Goal: Task Accomplishment & Management: Complete application form

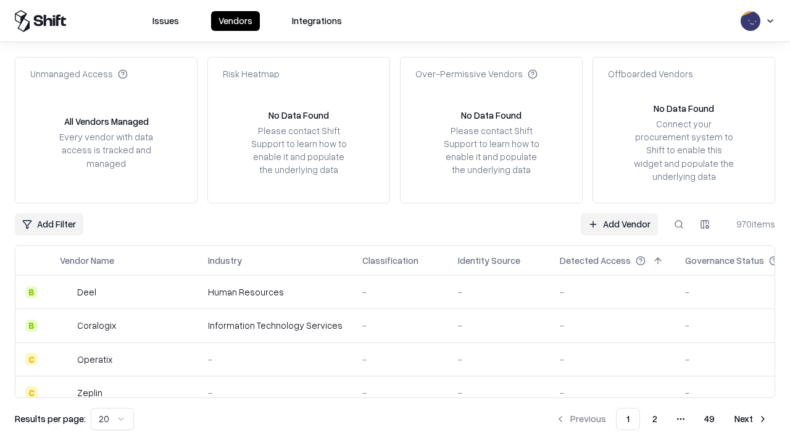
click at [619, 223] on link "Add Vendor" at bounding box center [619, 224] width 77 height 22
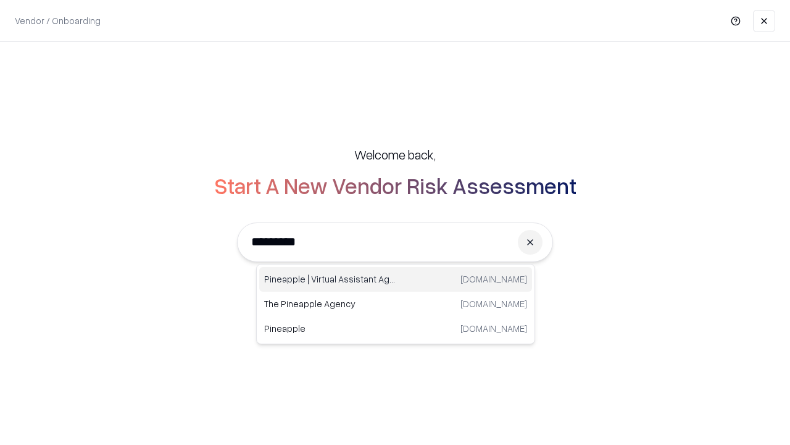
click at [396, 279] on div "Pineapple | Virtual Assistant Agency [DOMAIN_NAME]" at bounding box center [395, 279] width 273 height 25
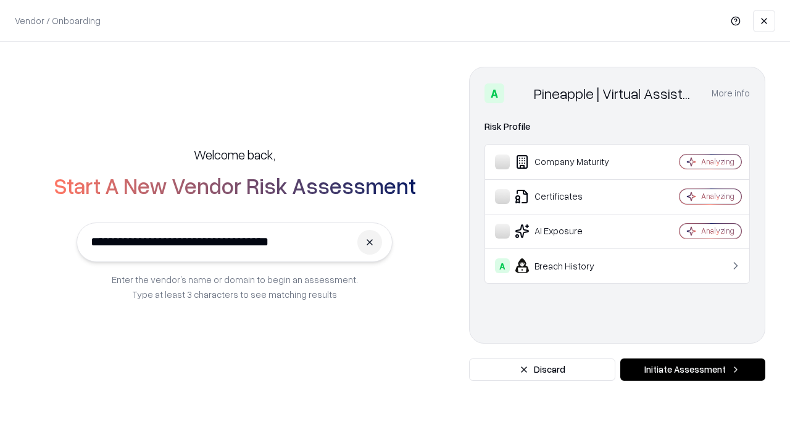
type input "**********"
click at [693, 369] on button "Initiate Assessment" at bounding box center [692, 369] width 145 height 22
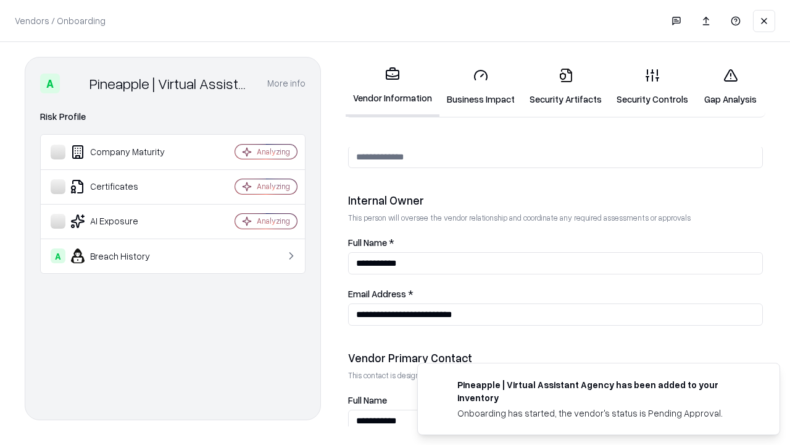
scroll to position [640, 0]
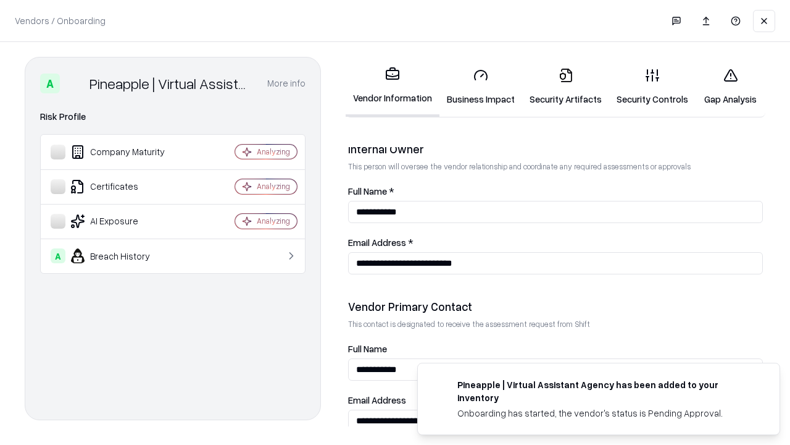
click at [481, 86] on link "Business Impact" at bounding box center [481, 86] width 83 height 57
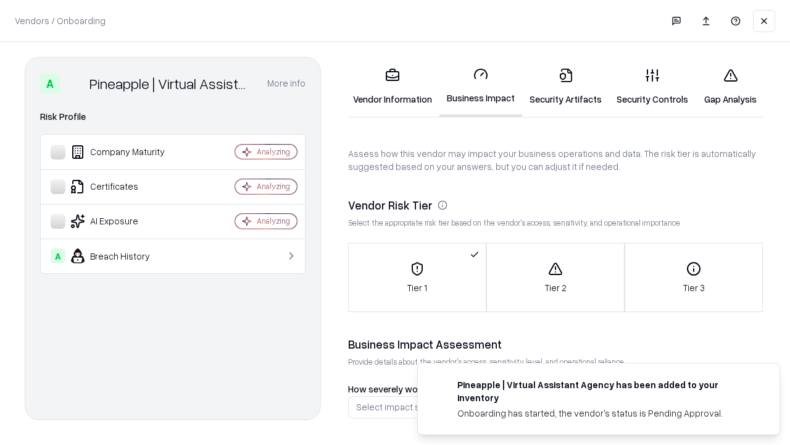
click at [566, 86] on link "Security Artifacts" at bounding box center [565, 86] width 87 height 57
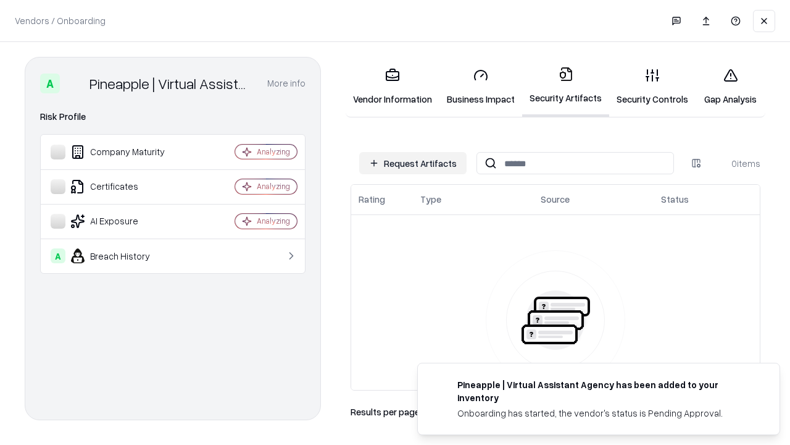
click at [413, 163] on button "Request Artifacts" at bounding box center [412, 163] width 107 height 22
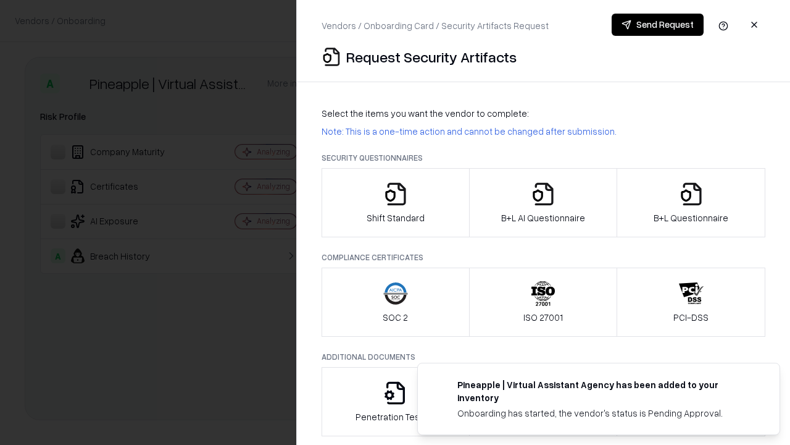
click at [395, 203] on icon "button" at bounding box center [395, 194] width 25 height 25
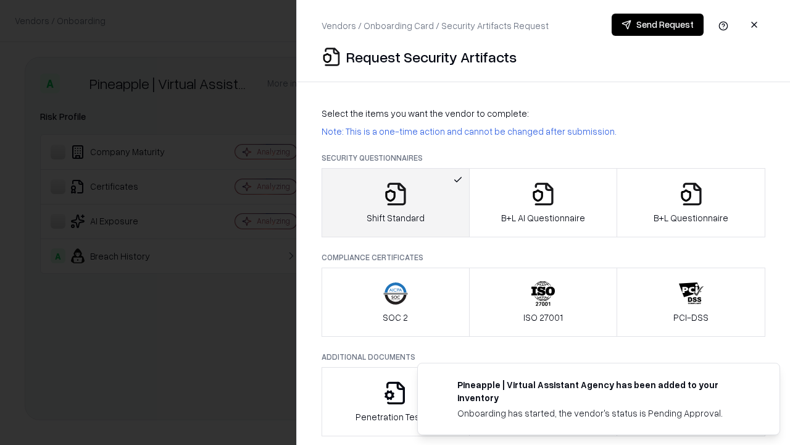
click at [658, 25] on button "Send Request" at bounding box center [658, 25] width 92 height 22
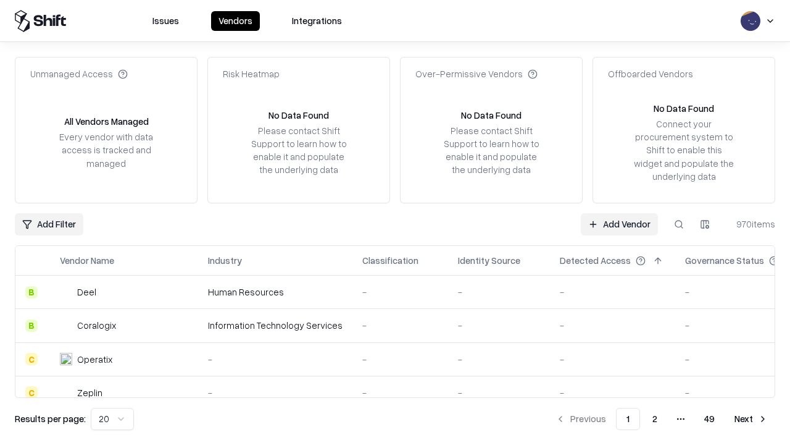
click at [679, 223] on button at bounding box center [679, 224] width 22 height 22
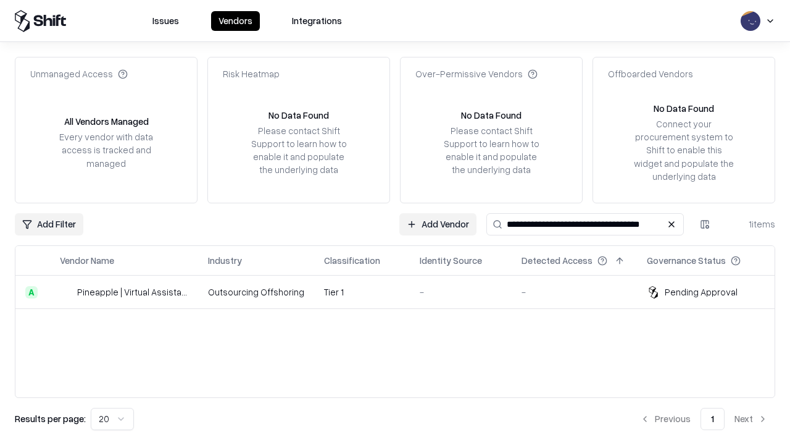
type input "**********"
click at [403, 291] on td "Tier 1" at bounding box center [362, 291] width 96 height 33
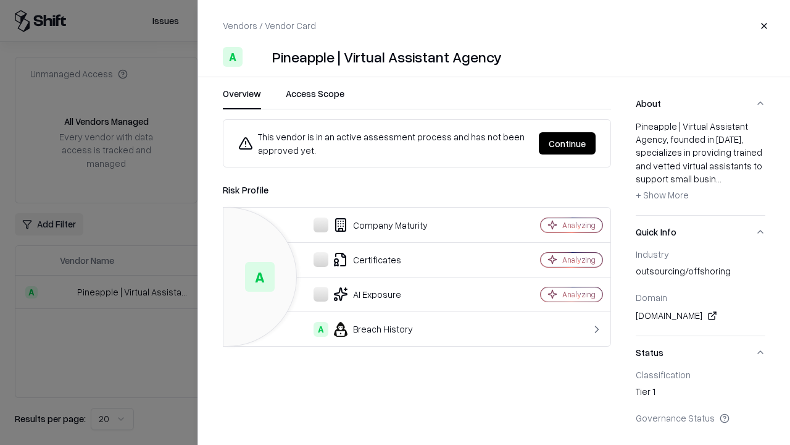
click at [567, 143] on button "Continue" at bounding box center [567, 143] width 57 height 22
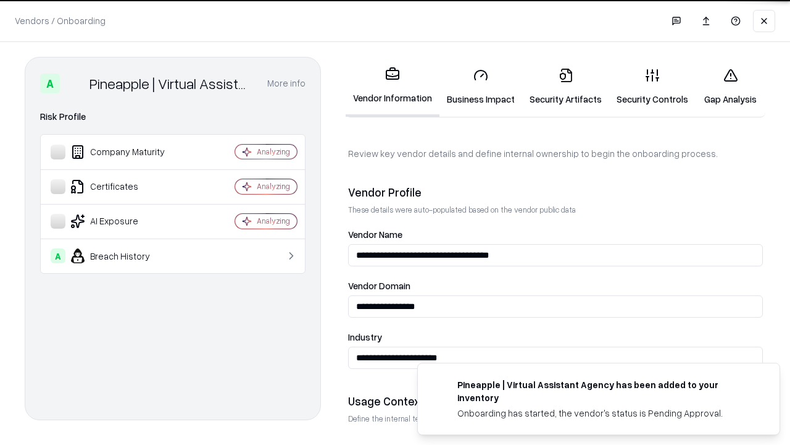
click at [566, 86] on link "Security Artifacts" at bounding box center [565, 86] width 87 height 57
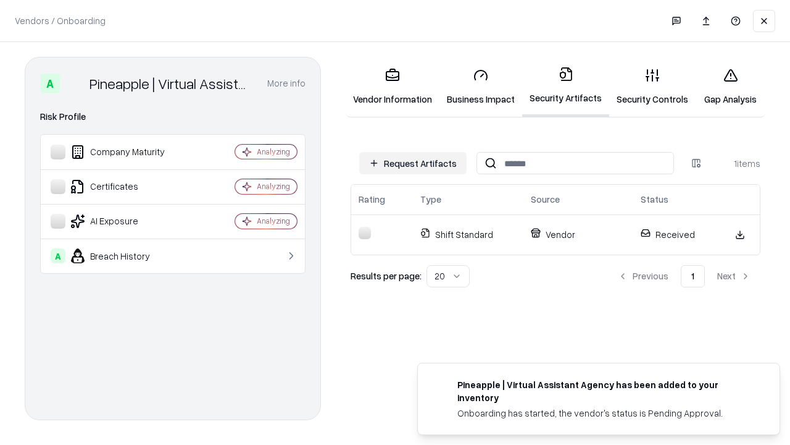
click at [653, 86] on link "Security Controls" at bounding box center [652, 86] width 86 height 57
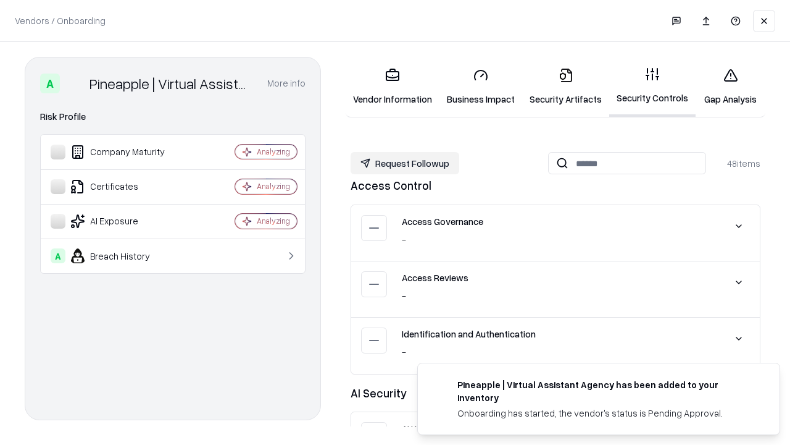
click at [405, 163] on button "Request Followup" at bounding box center [405, 163] width 109 height 22
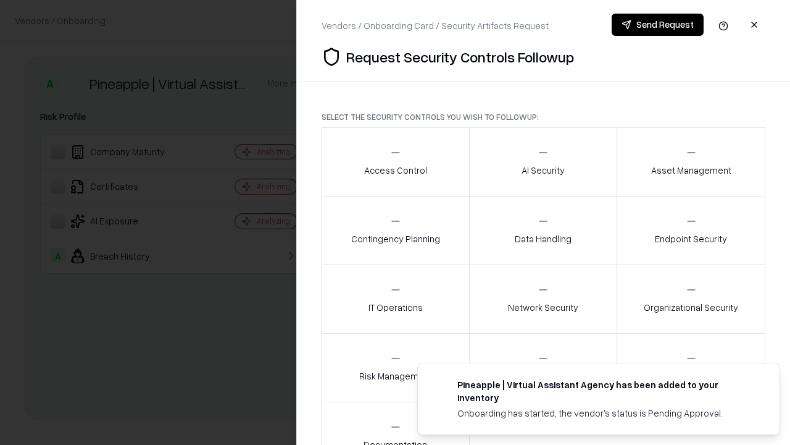
click at [395, 162] on div "Access Control" at bounding box center [395, 161] width 63 height 30
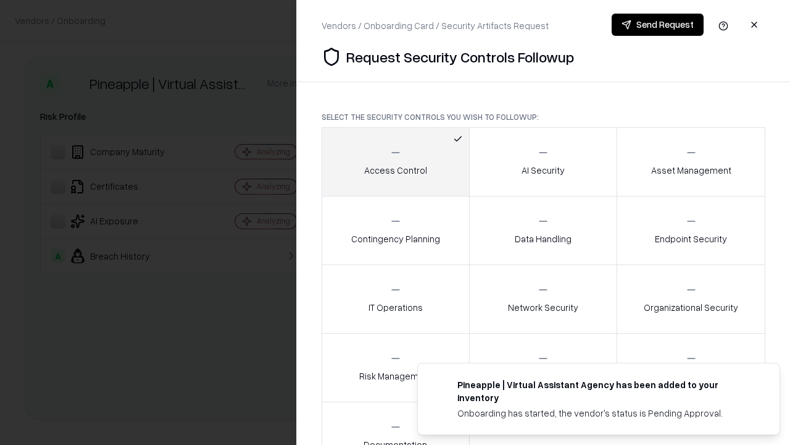
click at [658, 25] on button "Send Request" at bounding box center [658, 25] width 92 height 22
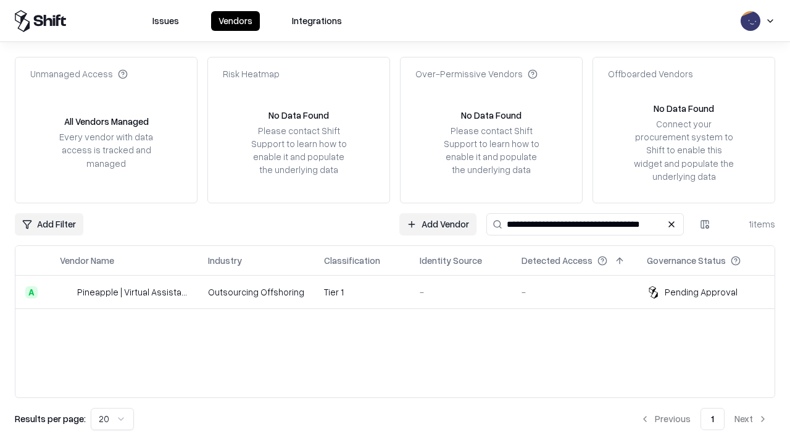
type input "**********"
click at [403, 291] on td "Tier 1" at bounding box center [362, 291] width 96 height 33
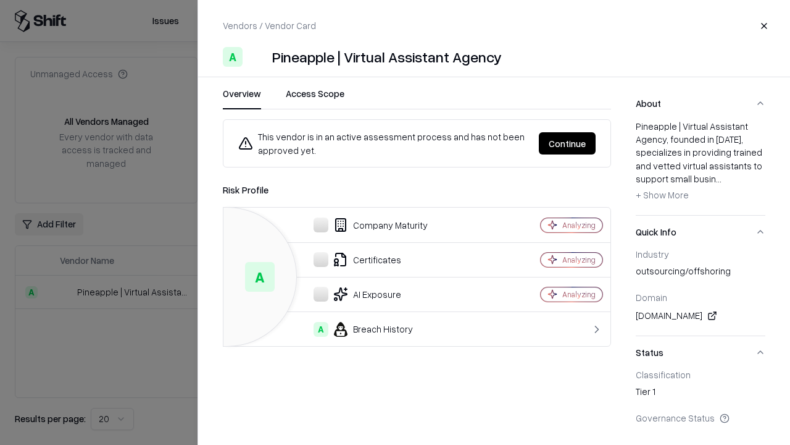
click at [567, 143] on button "Continue" at bounding box center [567, 143] width 57 height 22
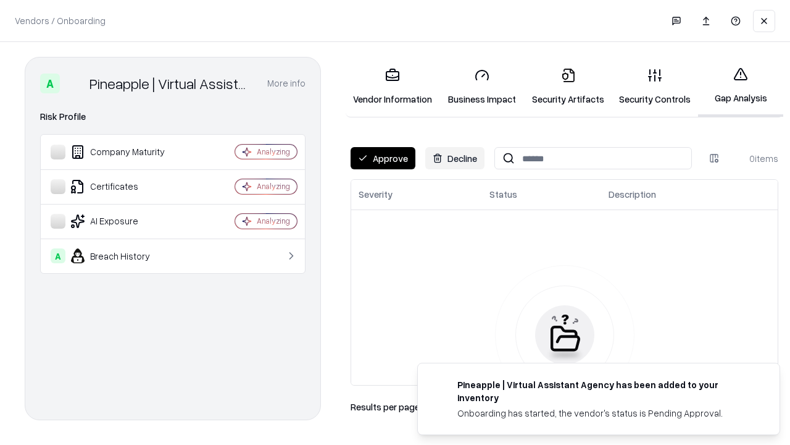
click at [383, 158] on button "Approve" at bounding box center [383, 158] width 65 height 22
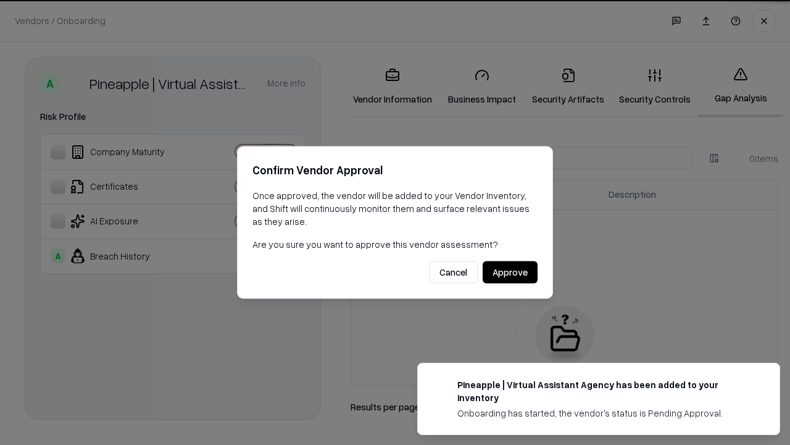
click at [510, 272] on button "Approve" at bounding box center [510, 272] width 55 height 22
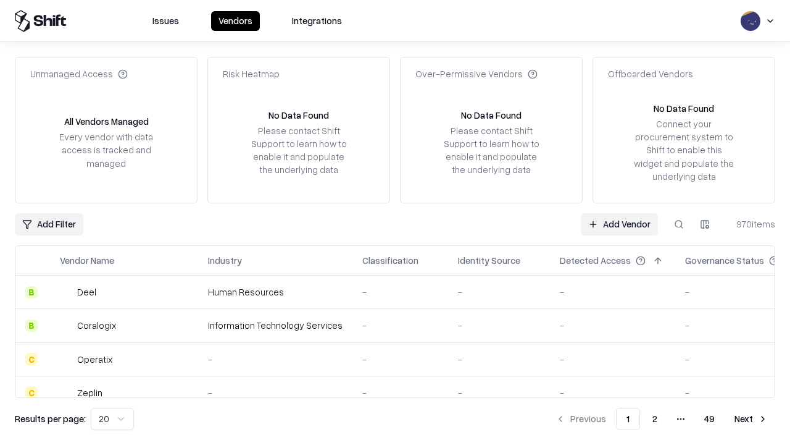
type input "**********"
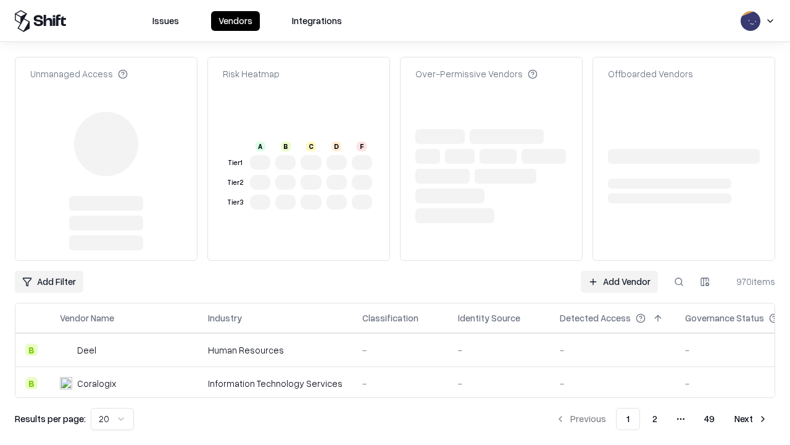
click at [619, 270] on link "Add Vendor" at bounding box center [619, 281] width 77 height 22
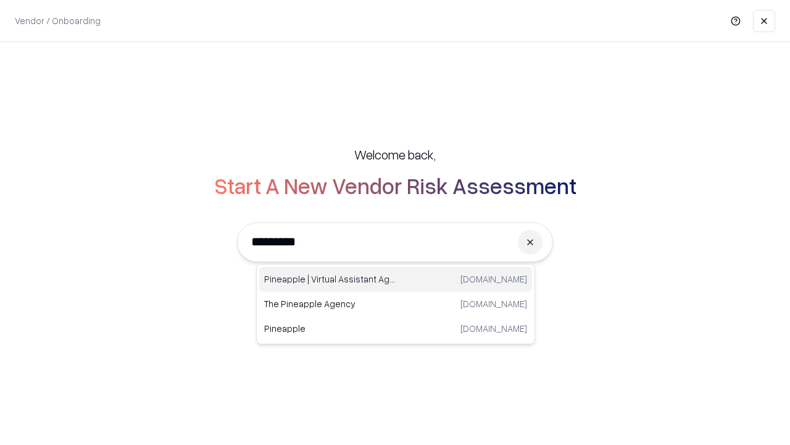
click at [396, 279] on div "Pineapple | Virtual Assistant Agency [DOMAIN_NAME]" at bounding box center [395, 279] width 273 height 25
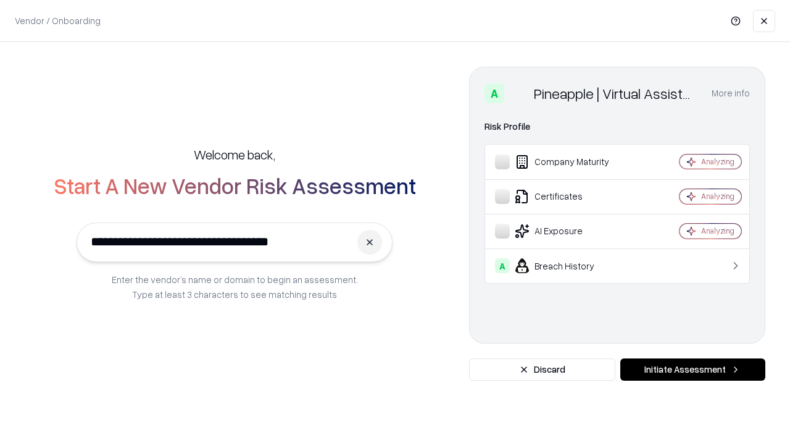
type input "**********"
click at [693, 369] on button "Initiate Assessment" at bounding box center [692, 369] width 145 height 22
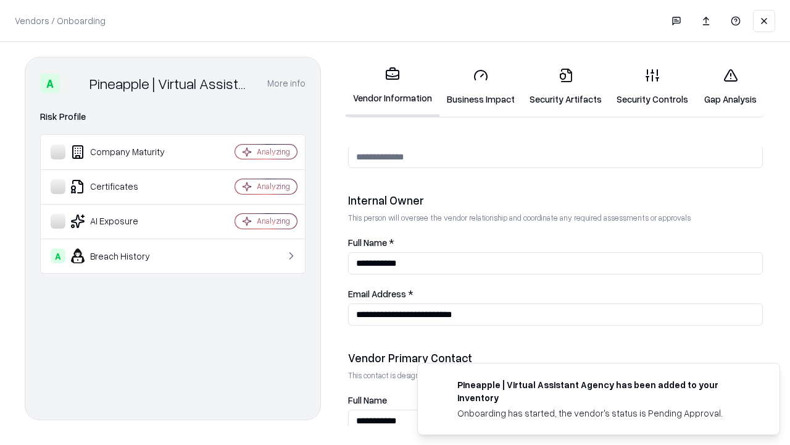
scroll to position [640, 0]
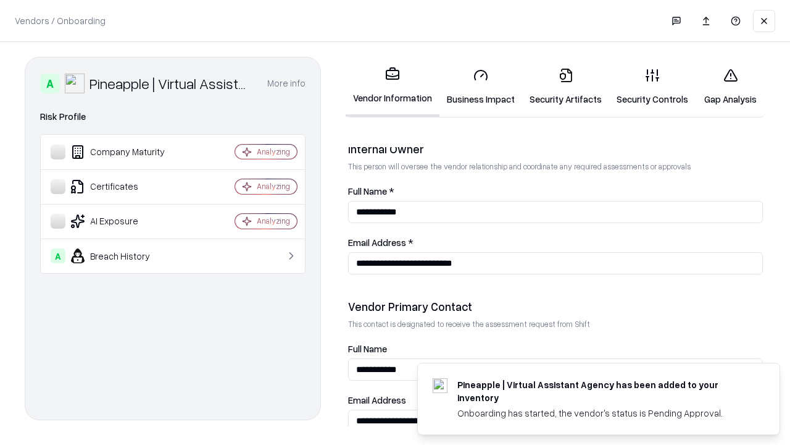
click at [730, 86] on link "Gap Analysis" at bounding box center [731, 86] width 70 height 57
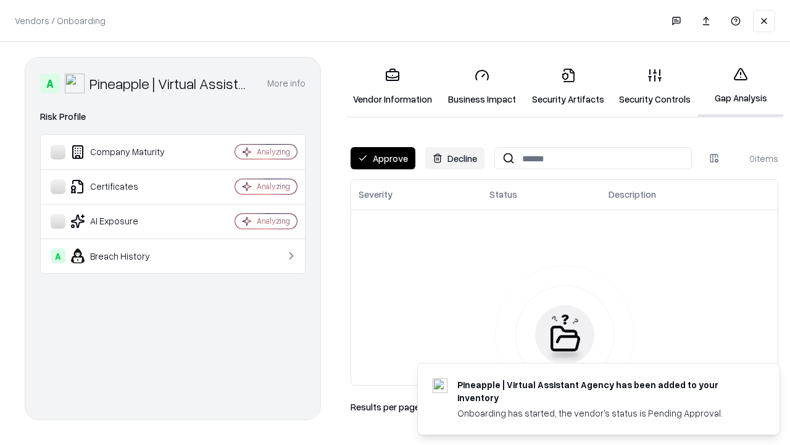
click at [383, 158] on button "Approve" at bounding box center [383, 158] width 65 height 22
